Goal: Transaction & Acquisition: Download file/media

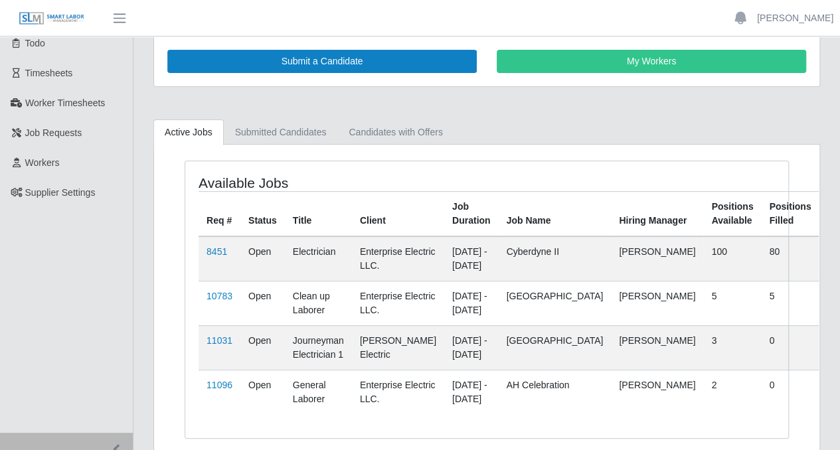
scroll to position [31, 0]
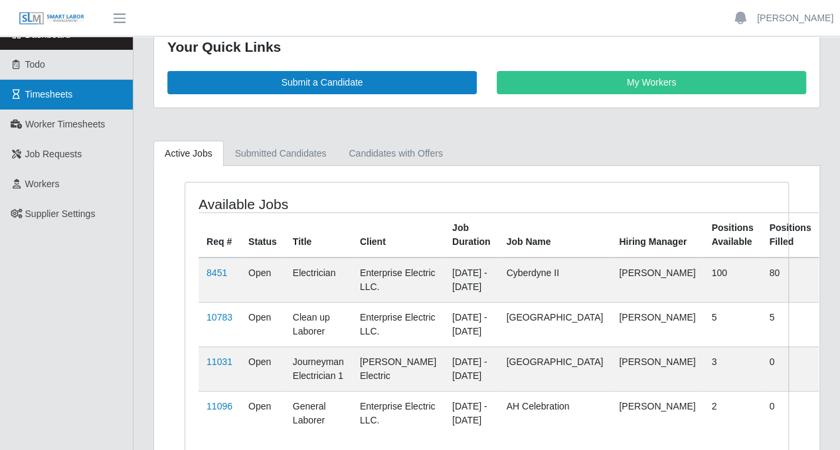
click at [66, 97] on span "Timesheets" at bounding box center [49, 94] width 48 height 11
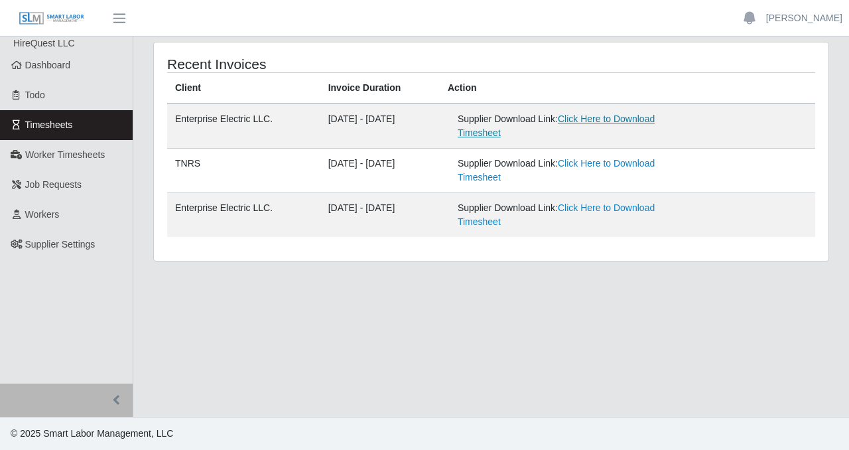
click at [605, 115] on link "Click Here to Download Timesheet" at bounding box center [556, 125] width 197 height 25
drag, startPoint x: 461, startPoint y: 75, endPoint x: 434, endPoint y: 73, distance: 27.3
click at [461, 75] on th "Action" at bounding box center [628, 88] width 376 height 31
